Goal: Information Seeking & Learning: Learn about a topic

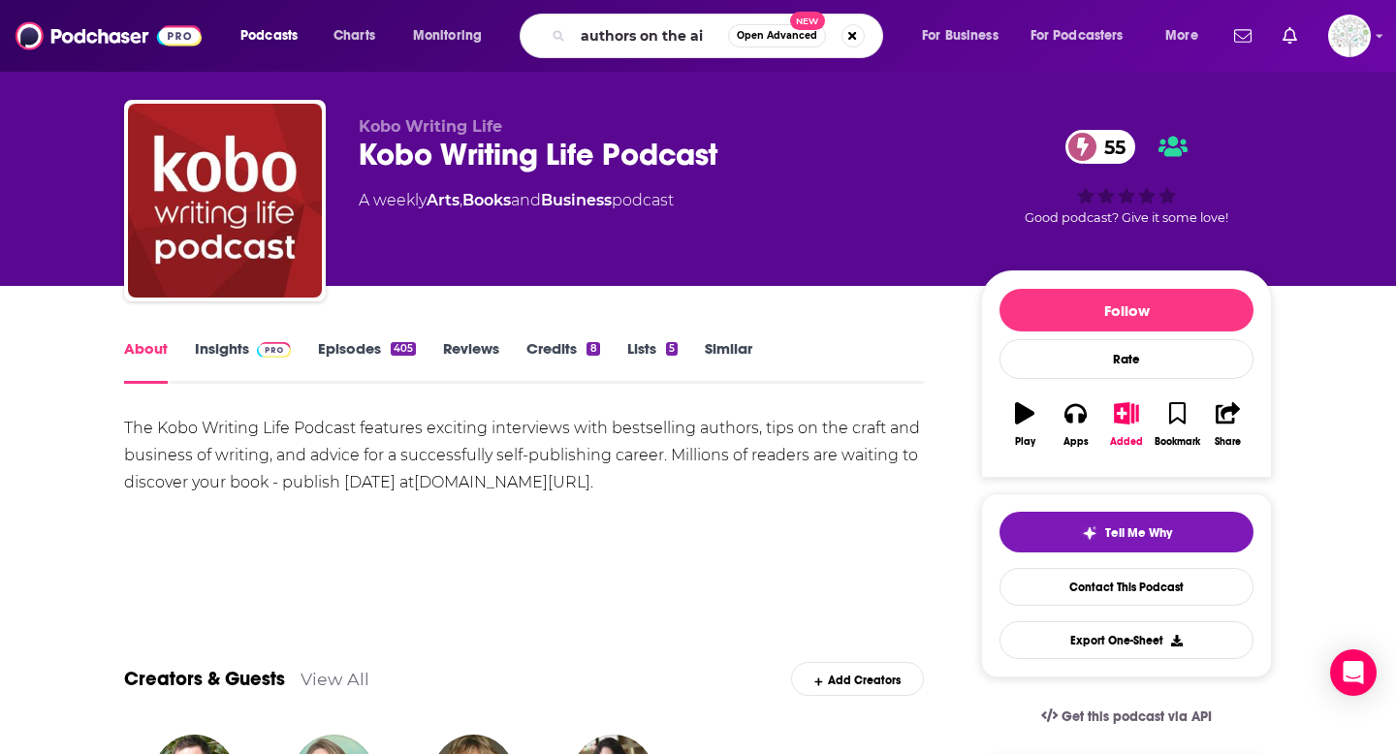
type input "authors on the air"
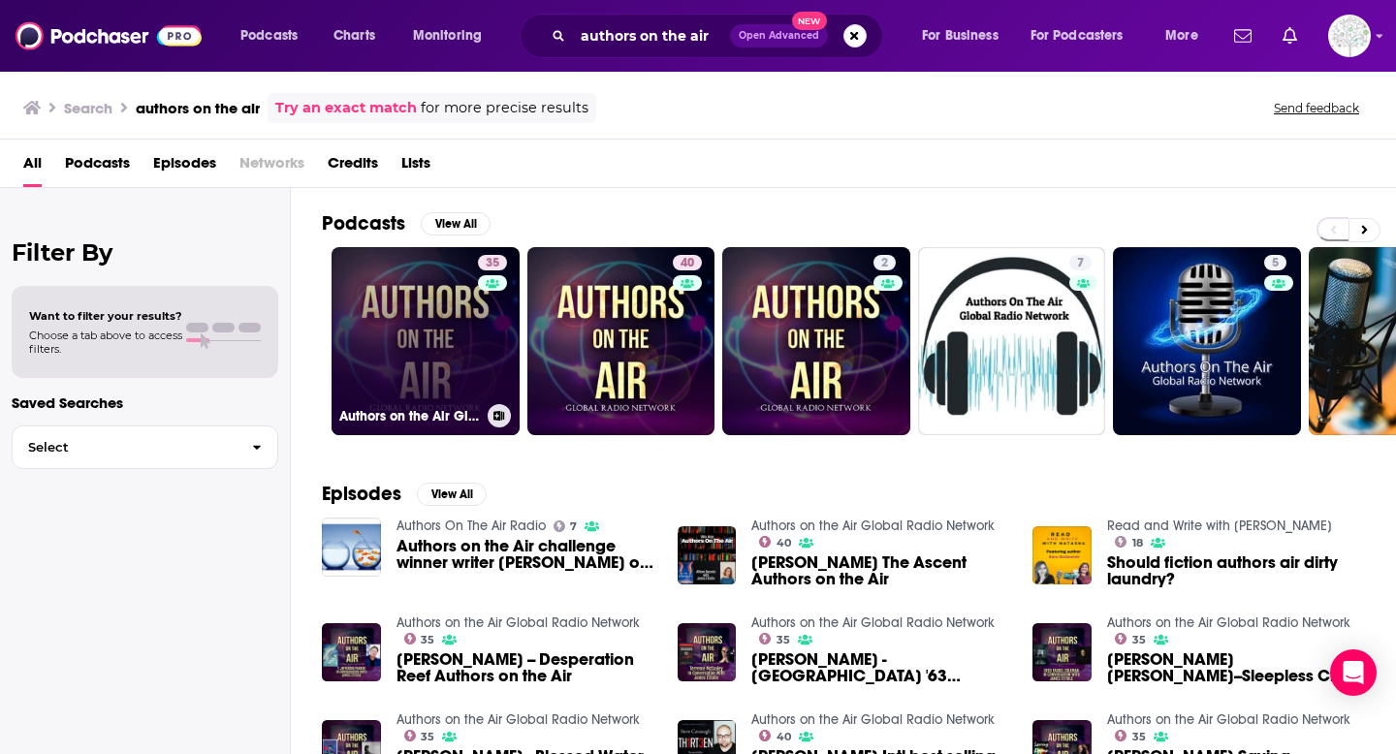
click at [444, 333] on link "35 Authors on the Air Global Radio Network" at bounding box center [426, 341] width 188 height 188
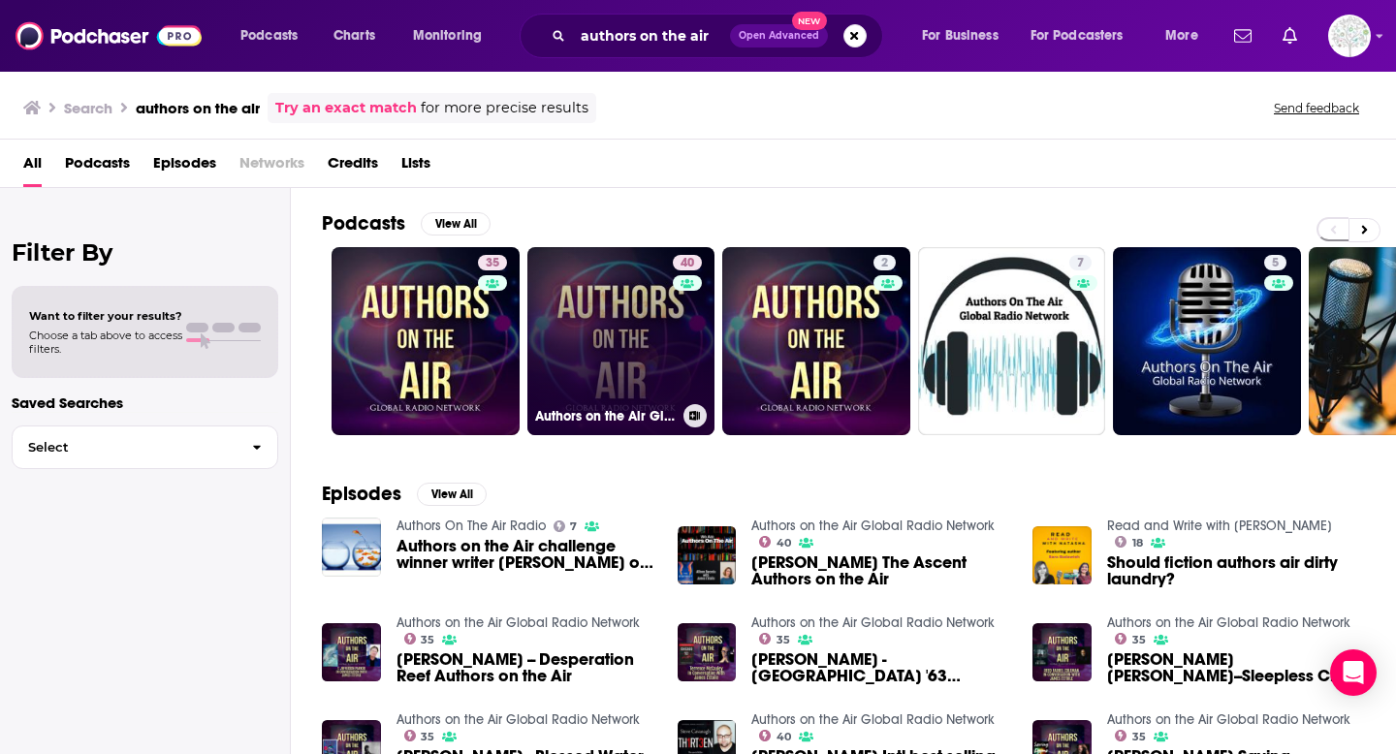
click at [620, 368] on link "40 Authors on the Air Global Radio Network" at bounding box center [621, 341] width 188 height 188
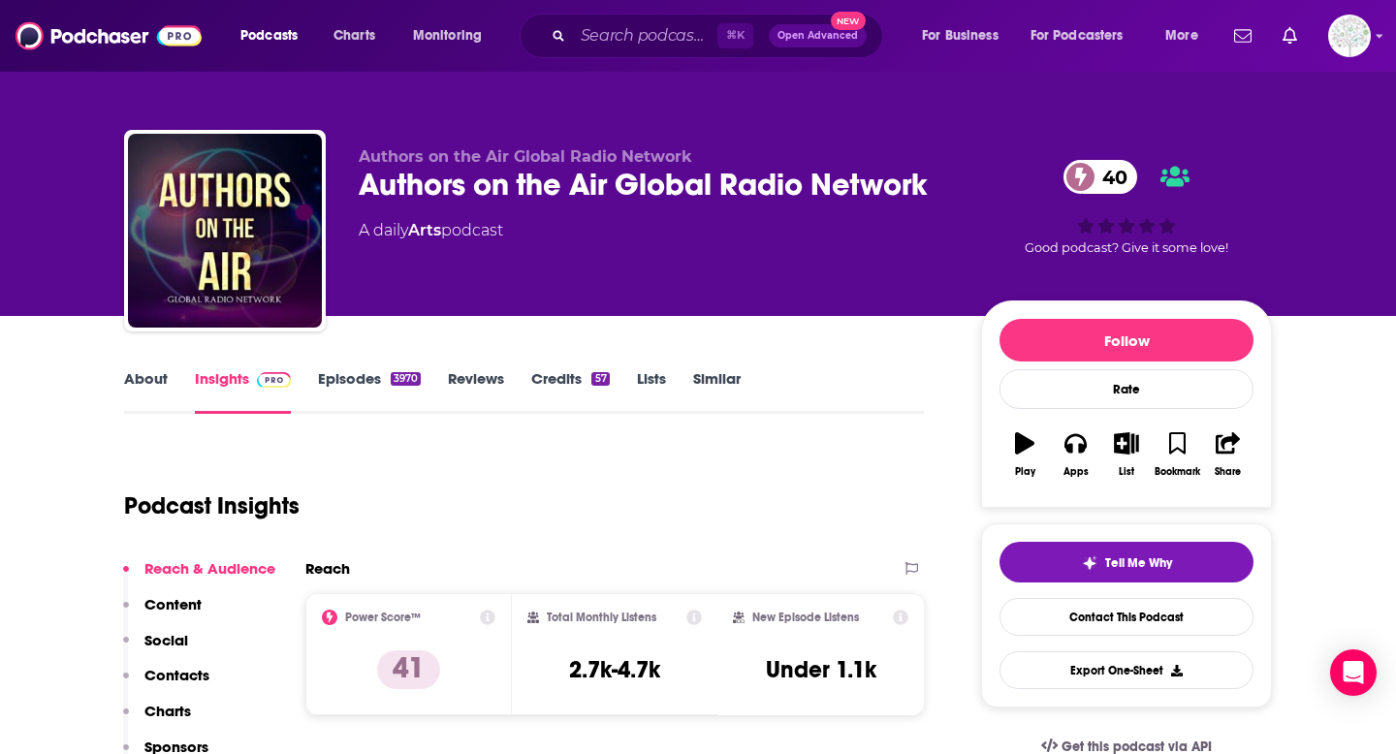
click at [357, 374] on link "Episodes 3970" at bounding box center [369, 391] width 103 height 45
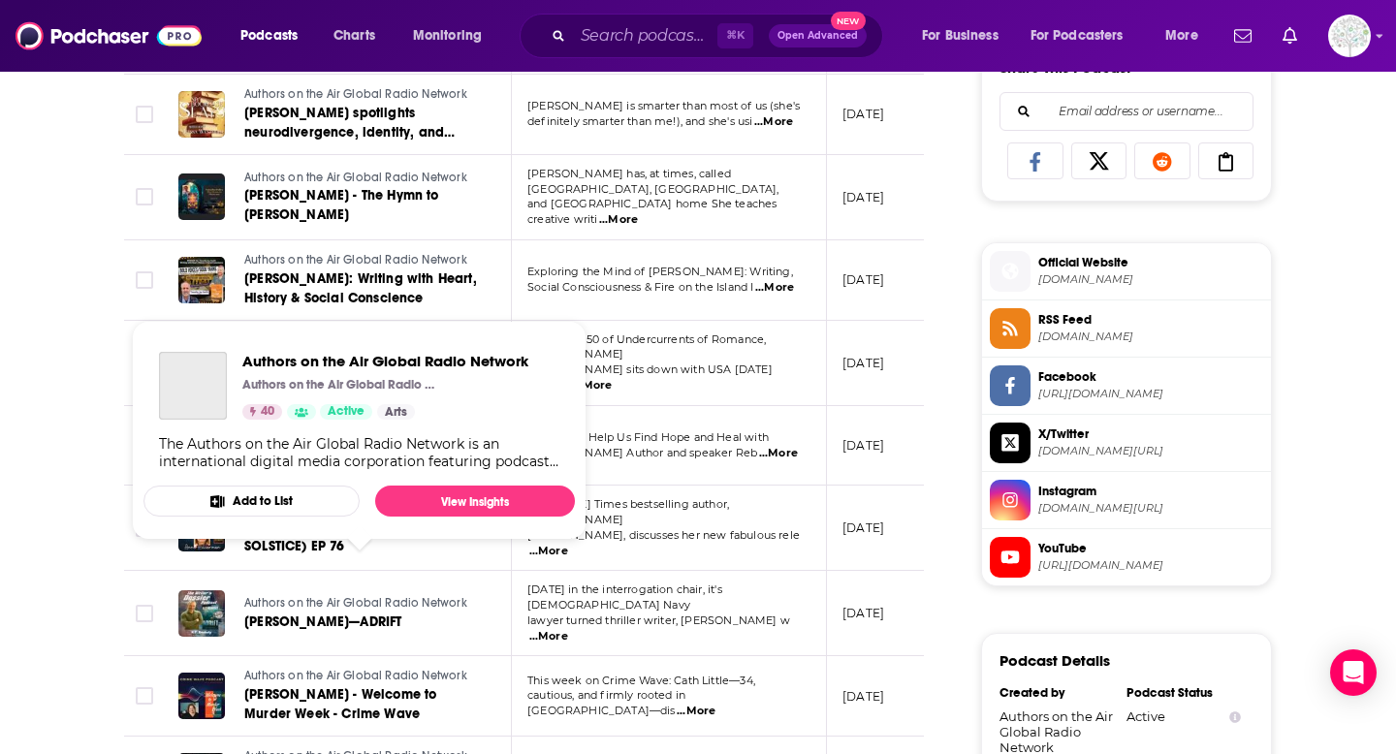
scroll to position [1248, 0]
